Goal: Information Seeking & Learning: Understand process/instructions

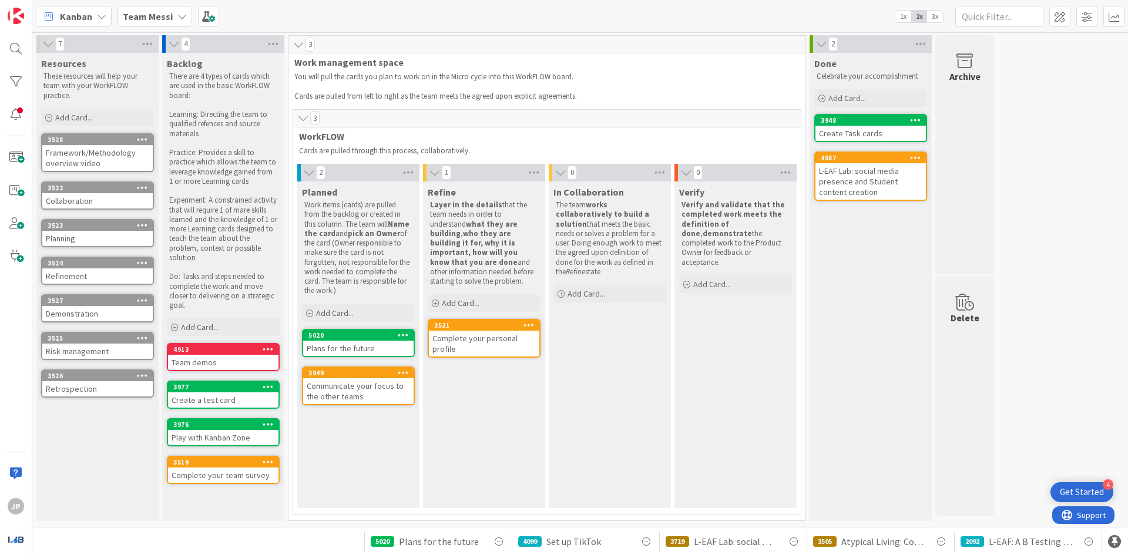
click at [382, 350] on div "Plans for the future" at bounding box center [358, 348] width 110 height 15
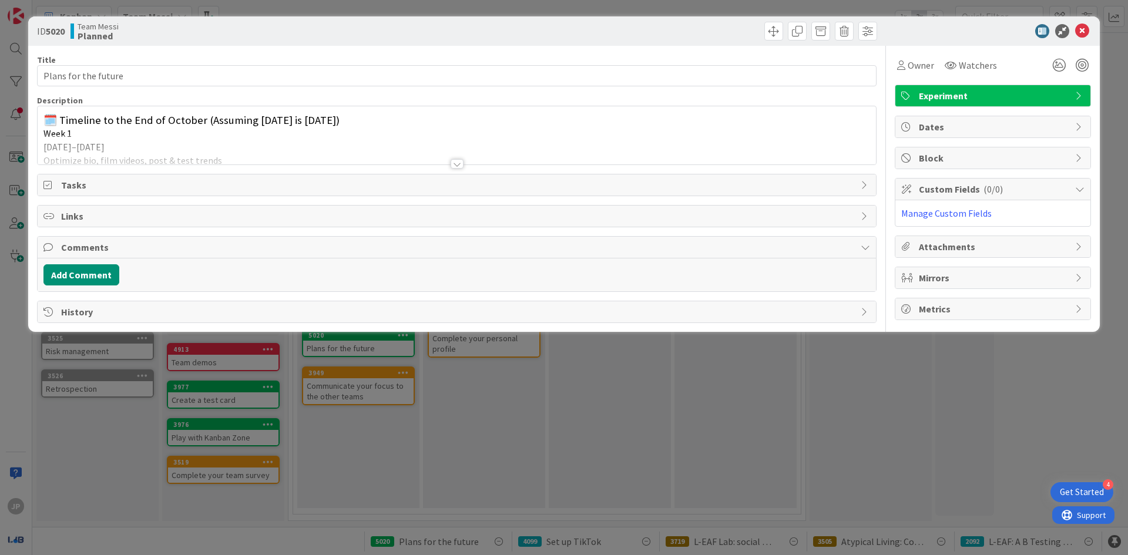
click at [455, 164] on div at bounding box center [457, 163] width 13 height 9
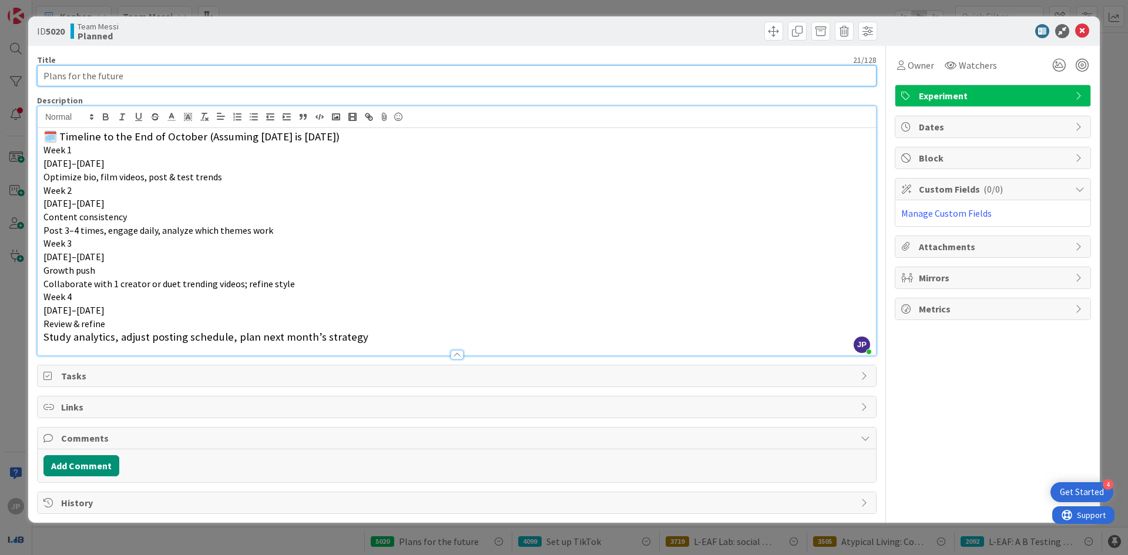
drag, startPoint x: 67, startPoint y: 0, endPoint x: 486, endPoint y: 70, distance: 424.7
click at [485, 70] on input "Plans for the future" at bounding box center [457, 75] width 840 height 21
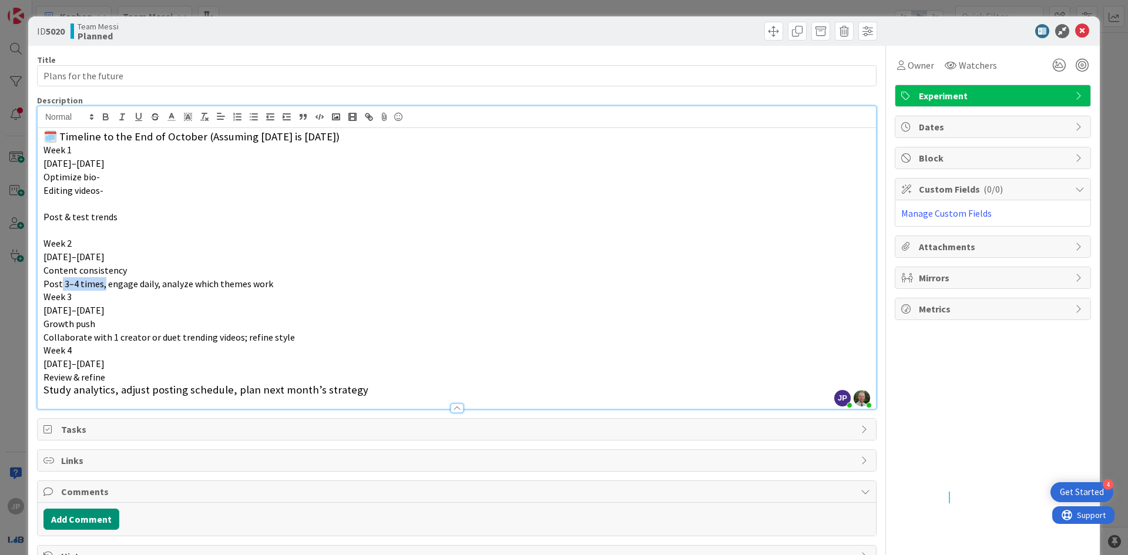
drag, startPoint x: 60, startPoint y: 284, endPoint x: 98, endPoint y: 288, distance: 38.4
click at [99, 288] on span "Post 3–4 times, engage daily, analyze which themes work" at bounding box center [158, 284] width 230 height 12
click at [106, 286] on span "Post 3–4 times, engage daily, analyze which themes work" at bounding box center [158, 284] width 230 height 12
drag, startPoint x: 106, startPoint y: 286, endPoint x: 42, endPoint y: 284, distance: 64.1
click at [41, 286] on div "🗓️ Timeline to the End of October (Assuming [DATE] is [DATE]) Week [DATE]–[DATE…" at bounding box center [457, 268] width 838 height 281
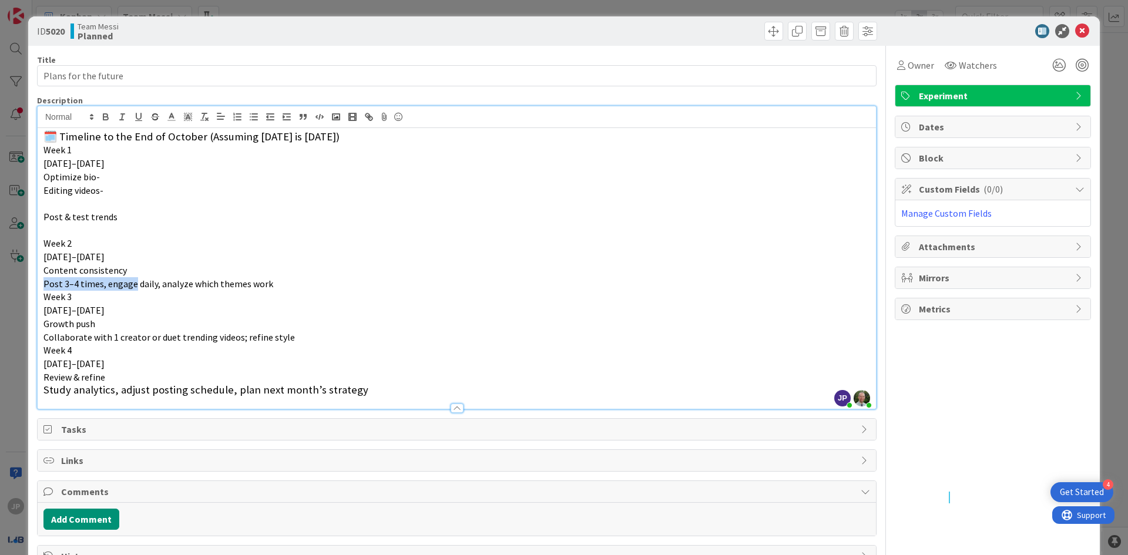
click at [42, 284] on div "🗓️ Timeline to the End of October (Assuming [DATE] is [DATE]) Week [DATE]–[DATE…" at bounding box center [457, 268] width 838 height 281
drag, startPoint x: 42, startPoint y: 284, endPoint x: 104, endPoint y: 291, distance: 62.6
click at [104, 291] on div "🗓️ Timeline to the End of October (Assuming [DATE] is [DATE]) Week [DATE]–[DATE…" at bounding box center [457, 268] width 838 height 281
click at [100, 290] on p "Post 3–4 times, engage daily, analyze which themes work" at bounding box center [456, 284] width 827 height 14
drag, startPoint x: 103, startPoint y: 289, endPoint x: 43, endPoint y: 288, distance: 60.5
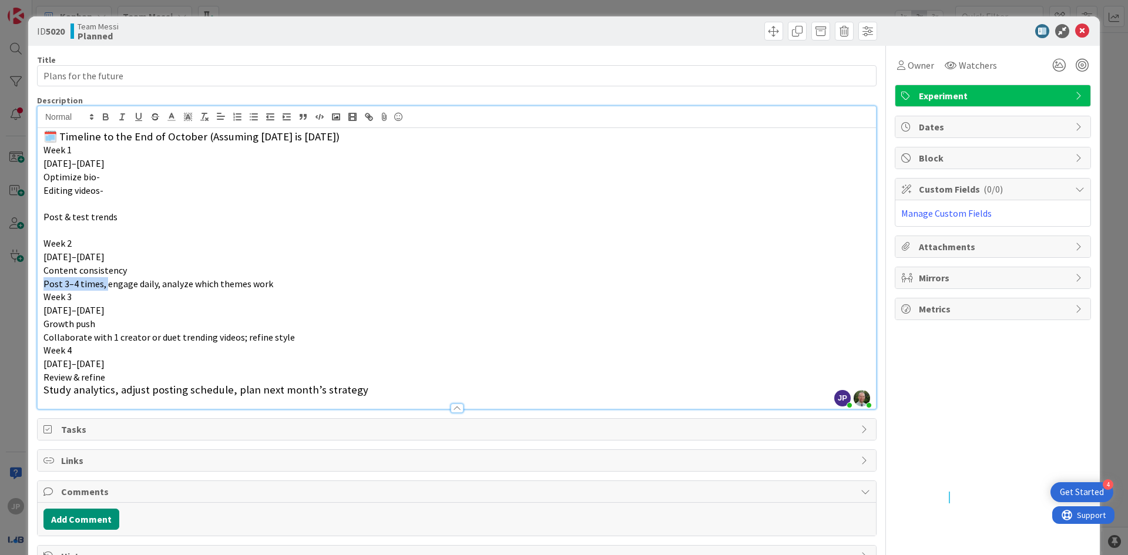
click at [43, 288] on span "Post 3–4 times, engage daily, analyze which themes work" at bounding box center [158, 284] width 230 height 12
click at [95, 286] on span "engage daily, analyze which themes work" at bounding box center [125, 284] width 165 height 12
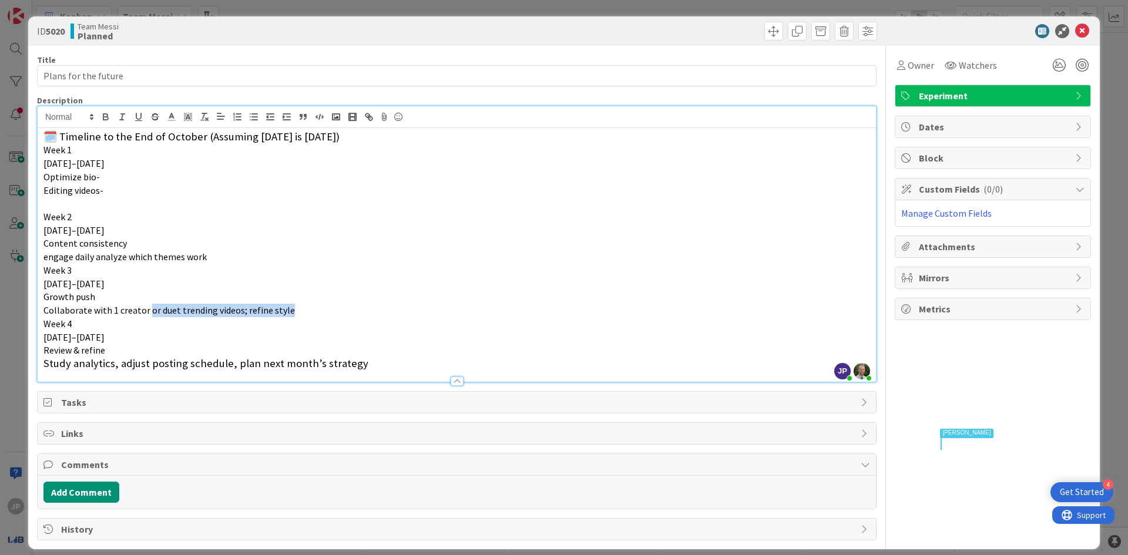
drag, startPoint x: 288, startPoint y: 338, endPoint x: 146, endPoint y: 314, distance: 143.5
click at [146, 314] on p "Collaborate with 1 creator or duet trending videos; refine style" at bounding box center [456, 311] width 827 height 14
click at [162, 305] on p "Collaborate possibly with" at bounding box center [456, 311] width 827 height 14
click at [86, 297] on span "Growth push" at bounding box center [69, 297] width 52 height 12
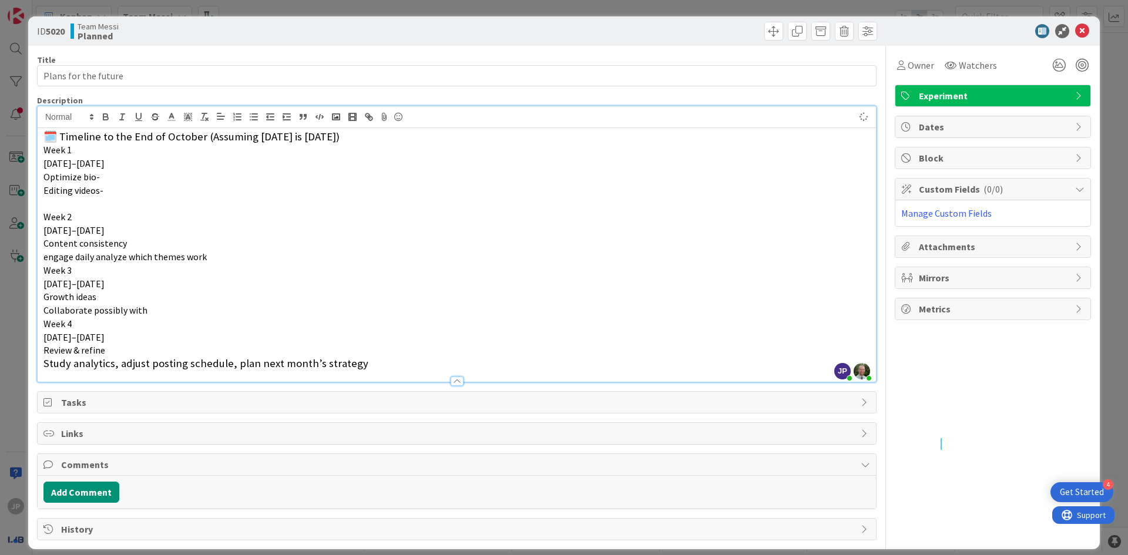
drag, startPoint x: 156, startPoint y: 320, endPoint x: 156, endPoint y: 345, distance: 24.7
click at [156, 320] on p "Week 4" at bounding box center [456, 324] width 827 height 14
click at [166, 317] on p "Week 4" at bounding box center [456, 324] width 827 height 14
click at [175, 314] on p "Collaborate possibly with" at bounding box center [456, 311] width 827 height 14
click at [132, 310] on span "Collaborate possibly with" at bounding box center [95, 310] width 104 height 12
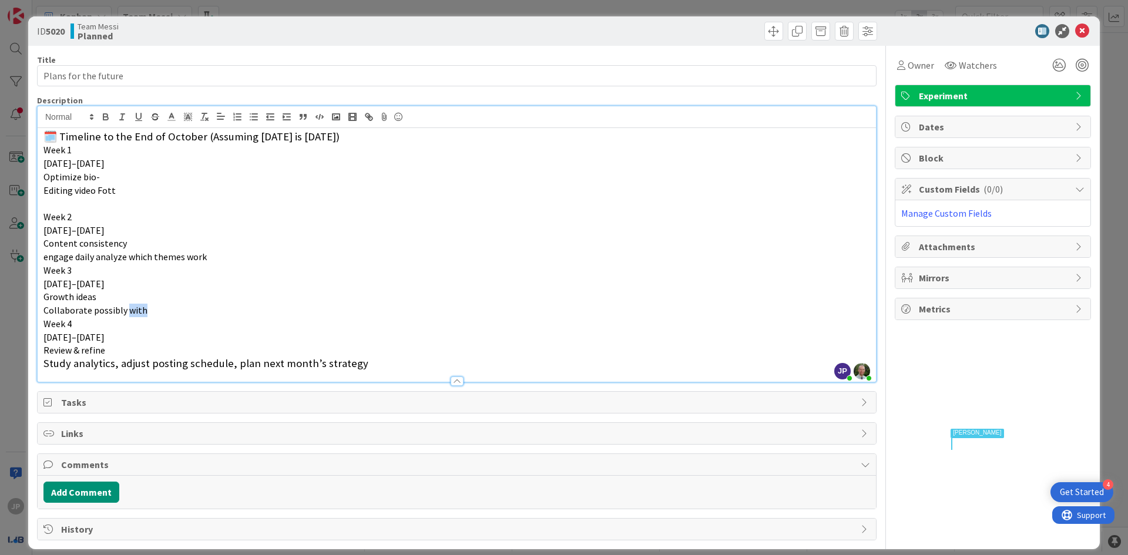
click at [132, 310] on span "Collaborate possibly with" at bounding box center [95, 310] width 104 height 12
drag, startPoint x: 194, startPoint y: 315, endPoint x: 39, endPoint y: 314, distance: 155.1
click at [39, 314] on div "🗓️ Timeline to the End of October (Assuming [DATE] is [DATE]) Week [DATE]–[DATE…" at bounding box center [457, 255] width 838 height 254
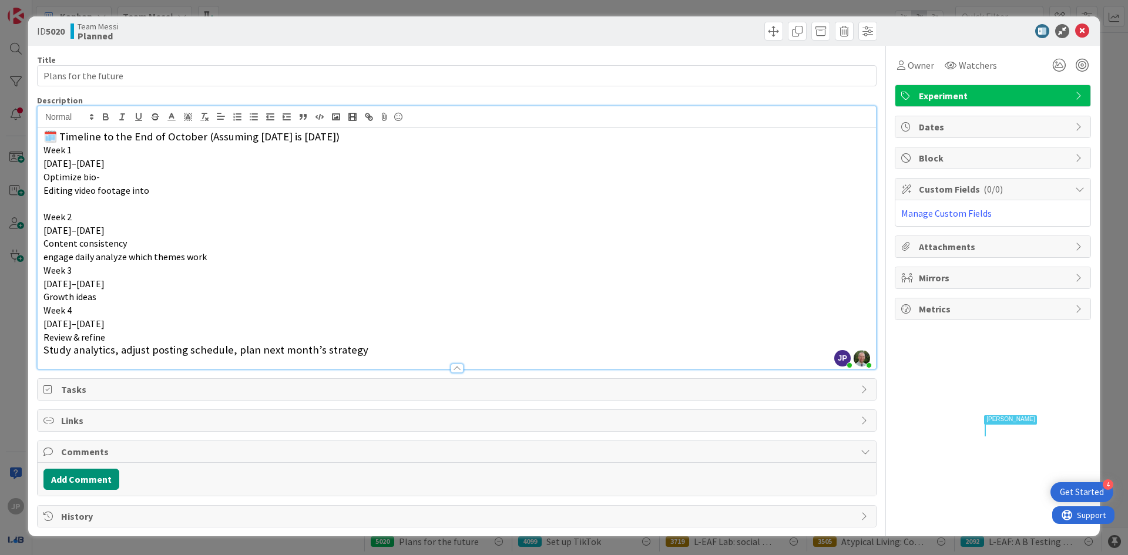
click at [41, 309] on div "🗓️ Timeline to the End of October (Assuming [DATE] is [DATE]) Week [DATE]–[DATE…" at bounding box center [457, 248] width 838 height 241
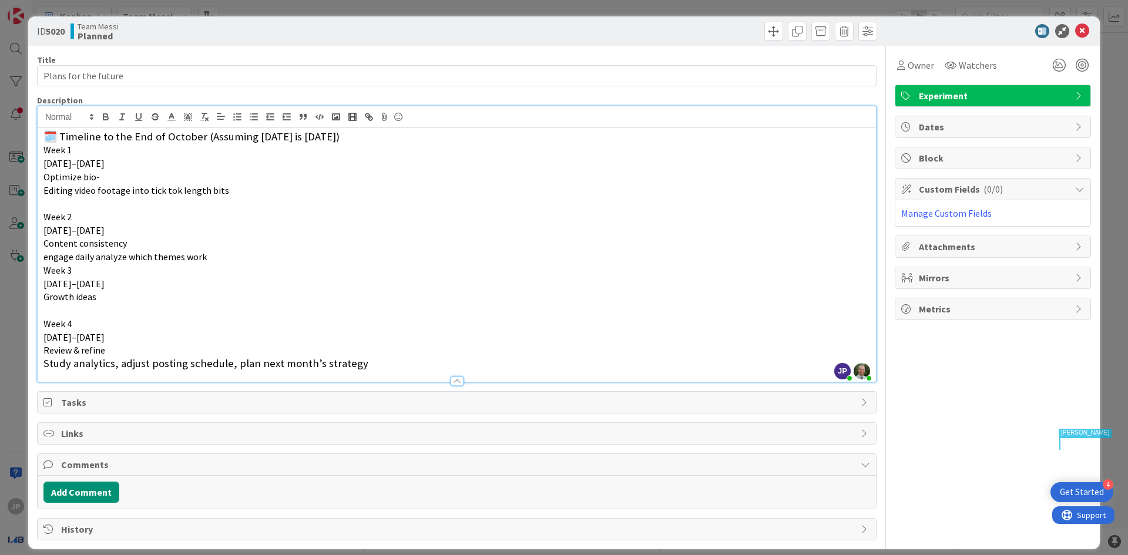
click at [233, 185] on p "Editing video footage into tick tok length bits" at bounding box center [456, 191] width 827 height 14
click at [80, 245] on span "Content consistency" at bounding box center [84, 243] width 83 height 12
click at [147, 243] on p "Content consistency" at bounding box center [456, 244] width 827 height 14
